Goal: Transaction & Acquisition: Complete application form

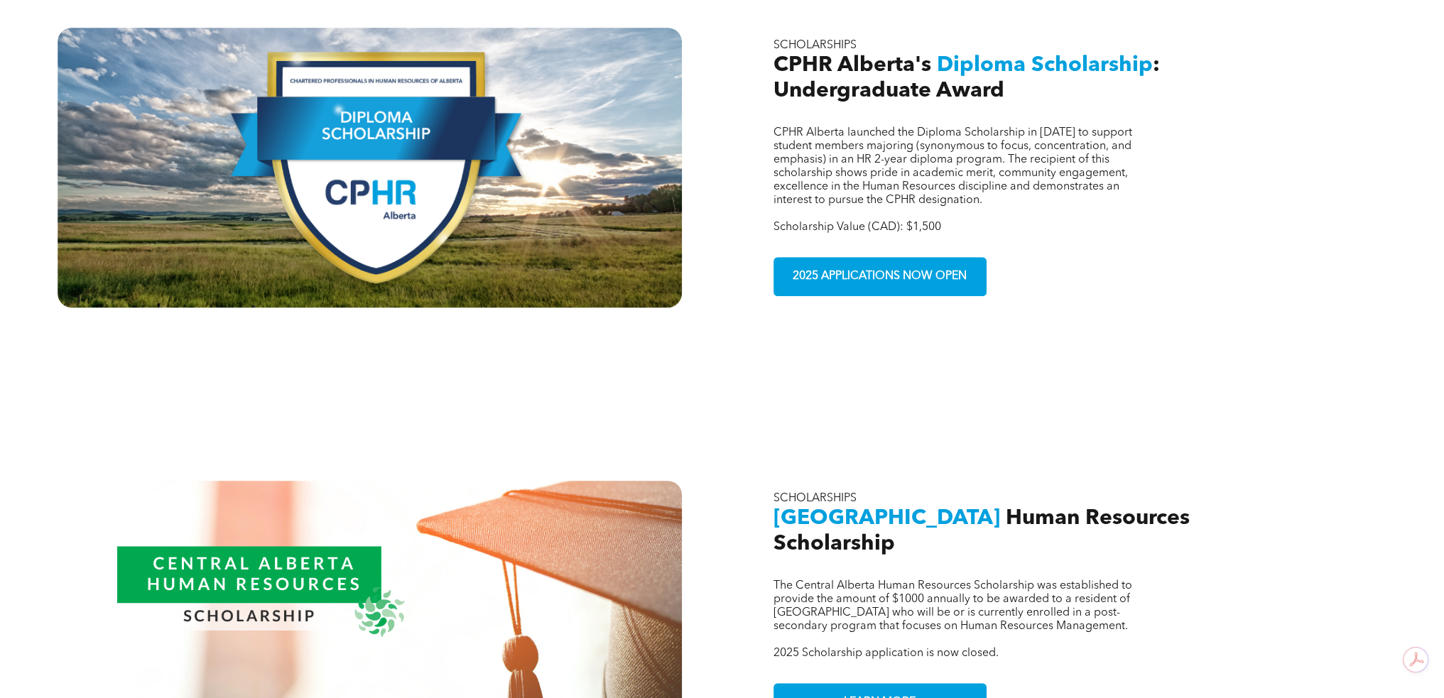
scroll to position [995, 0]
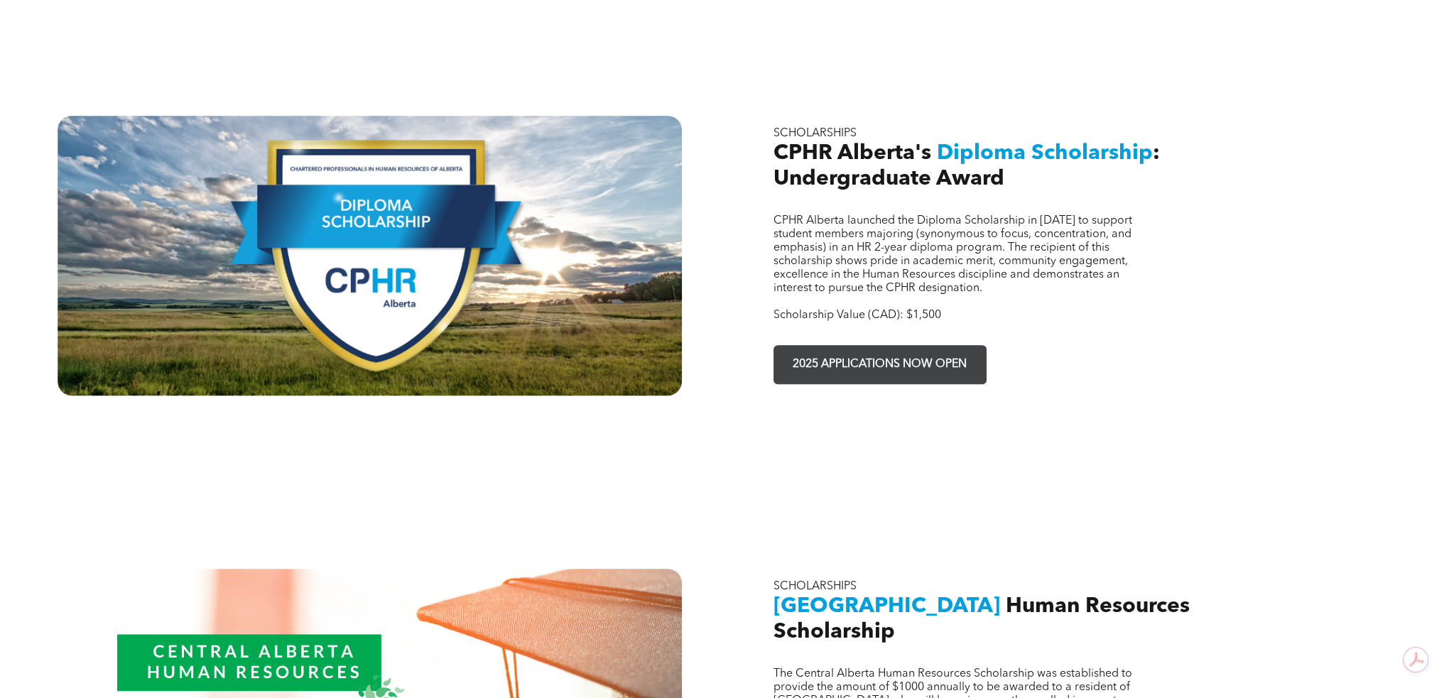
click at [870, 352] on span "2025 APPLICATIONS NOW OPEN" at bounding box center [880, 365] width 184 height 28
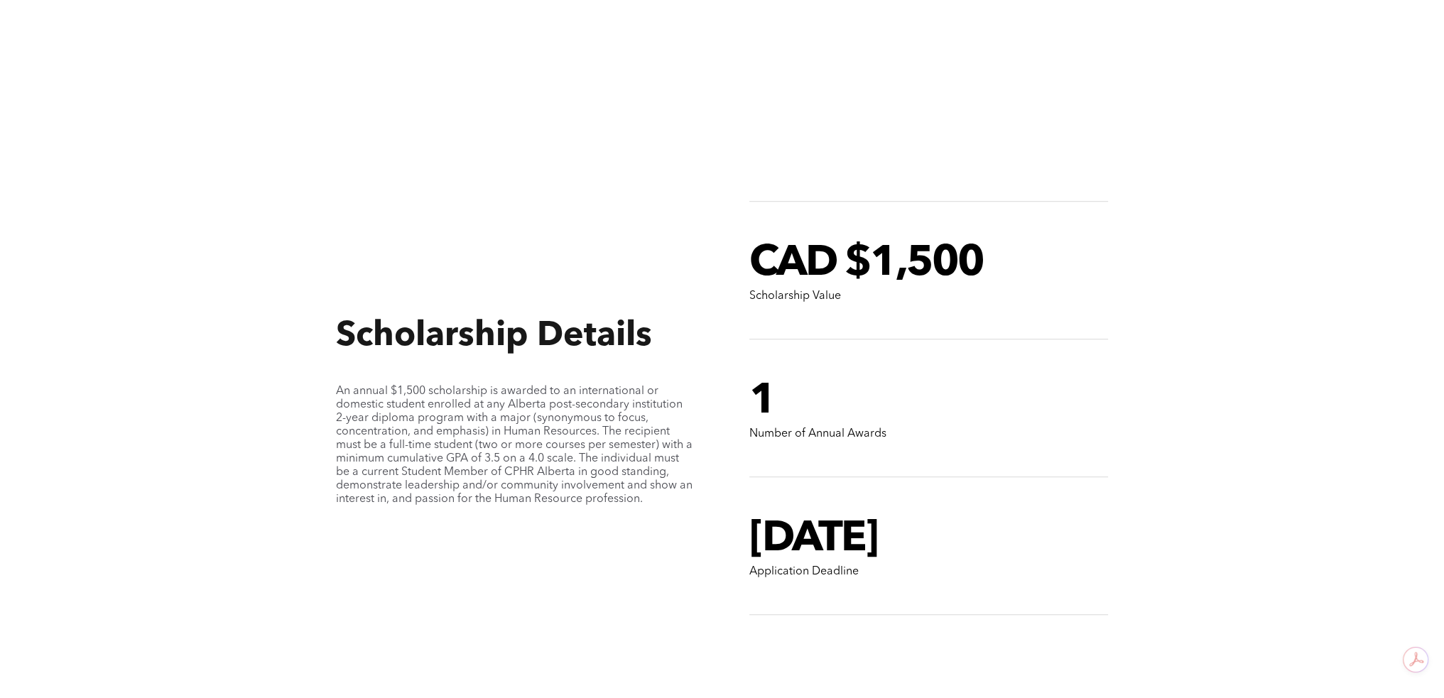
scroll to position [663, 0]
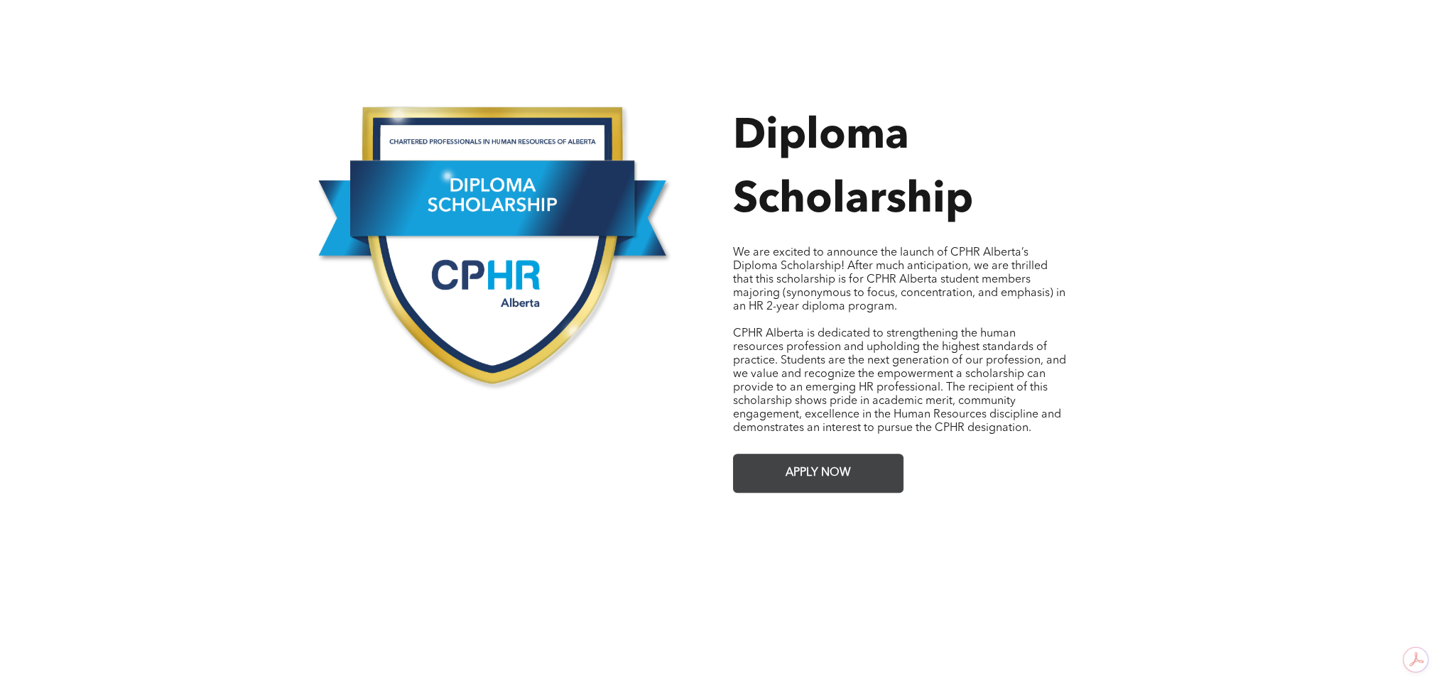
click at [813, 465] on span "APPLY NOW" at bounding box center [818, 474] width 75 height 28
